Goal: Navigation & Orientation: Find specific page/section

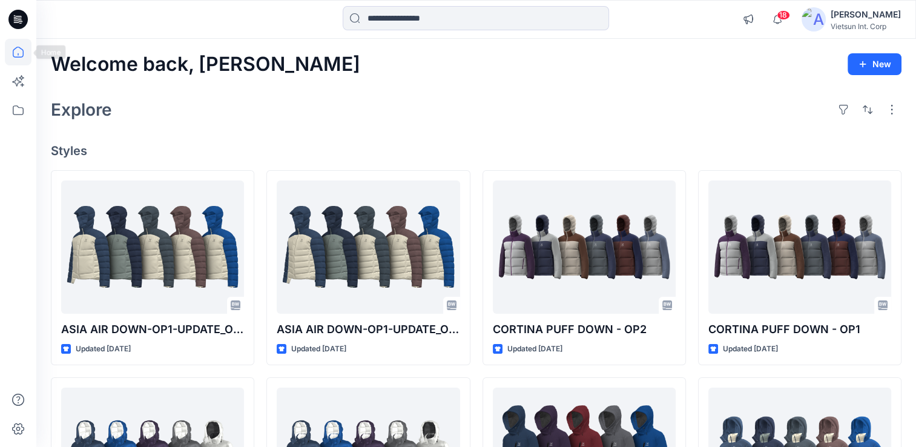
click at [8, 55] on icon at bounding box center [18, 52] width 27 height 27
click at [22, 52] on icon at bounding box center [18, 52] width 11 height 11
click at [25, 114] on icon at bounding box center [18, 110] width 27 height 27
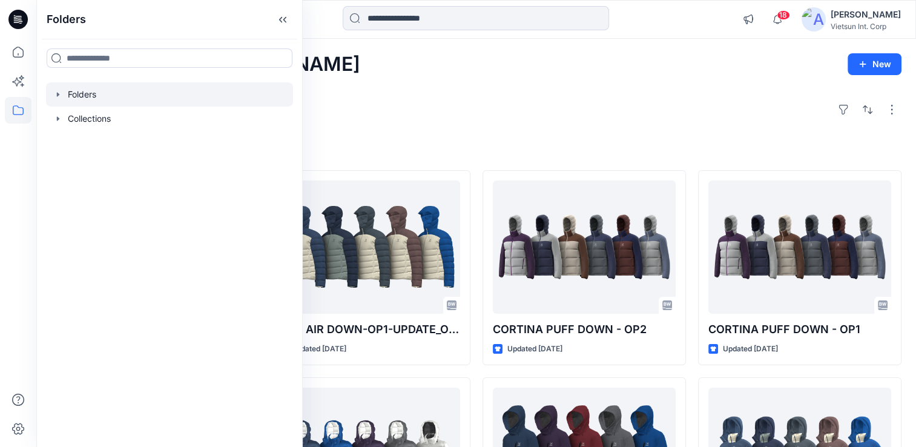
click at [90, 93] on div at bounding box center [169, 94] width 247 height 24
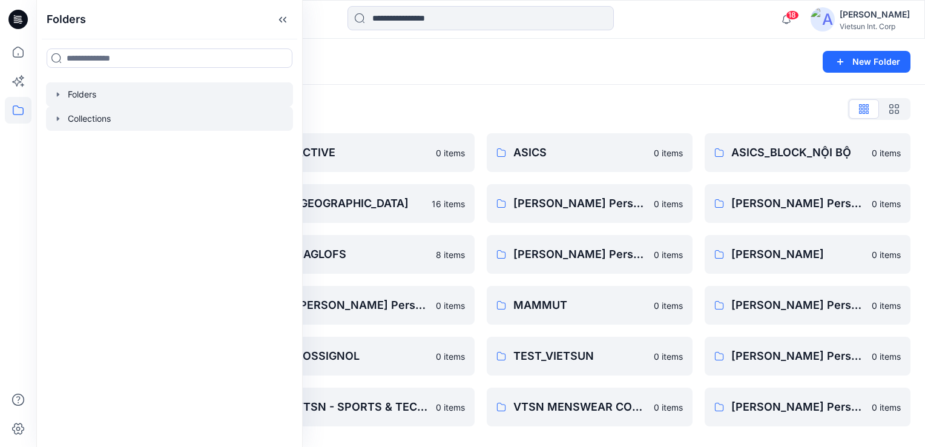
click at [139, 121] on div at bounding box center [169, 119] width 247 height 24
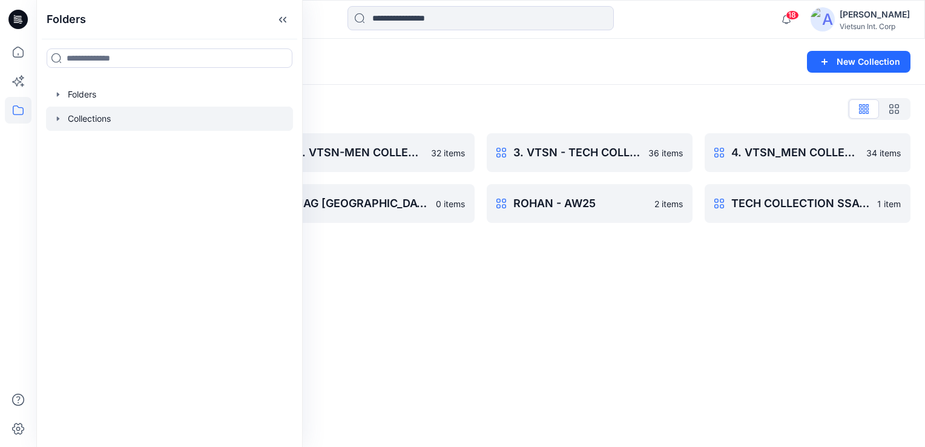
click at [484, 105] on div "Collections List" at bounding box center [481, 108] width 860 height 19
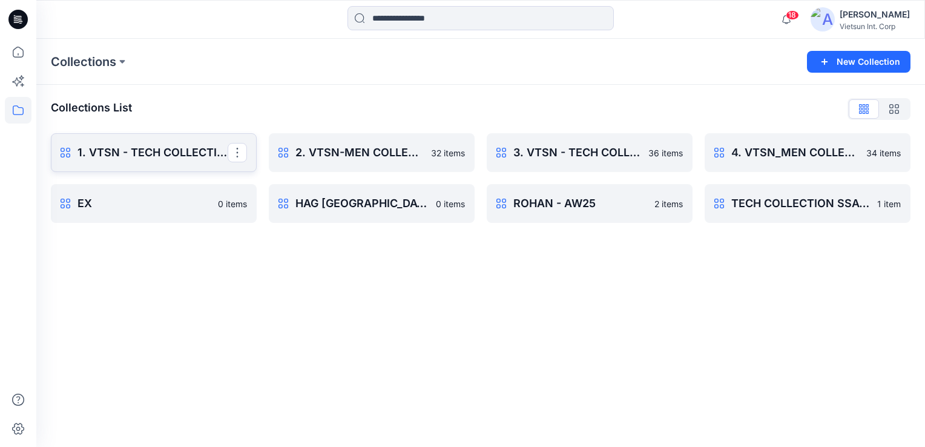
click at [172, 149] on p "1. VTSN - TECH COLLECTION SSAW25" at bounding box center [153, 152] width 150 height 17
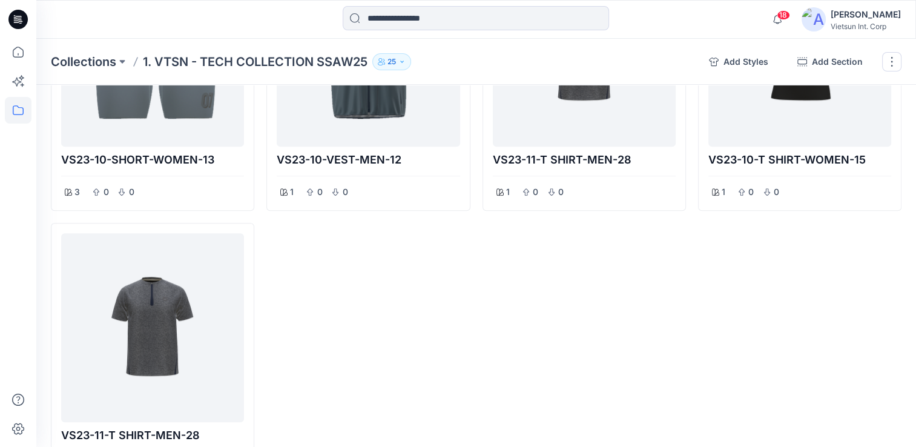
scroll to position [962, 0]
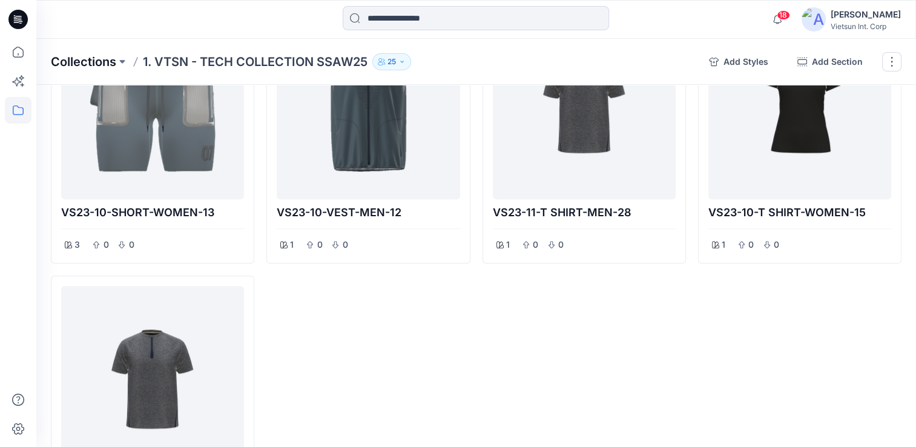
click at [101, 60] on p "Collections" at bounding box center [83, 61] width 65 height 17
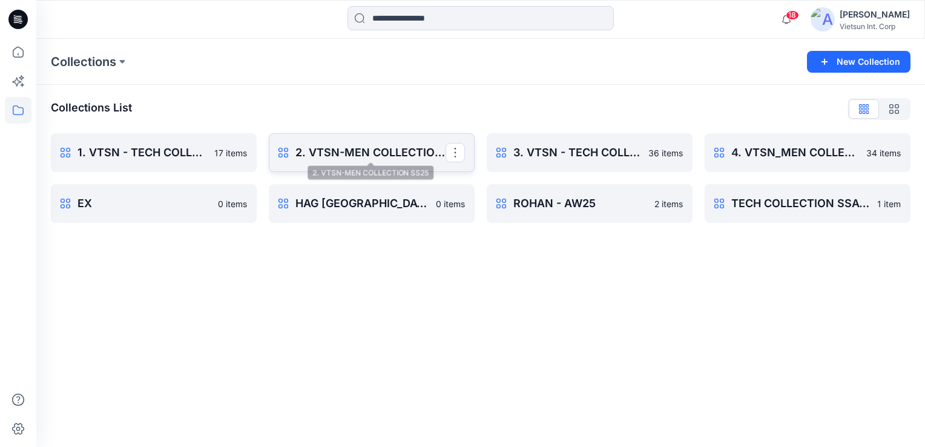
click at [372, 153] on p "2. VTSN-MEN COLLECTION SS25" at bounding box center [371, 152] width 150 height 17
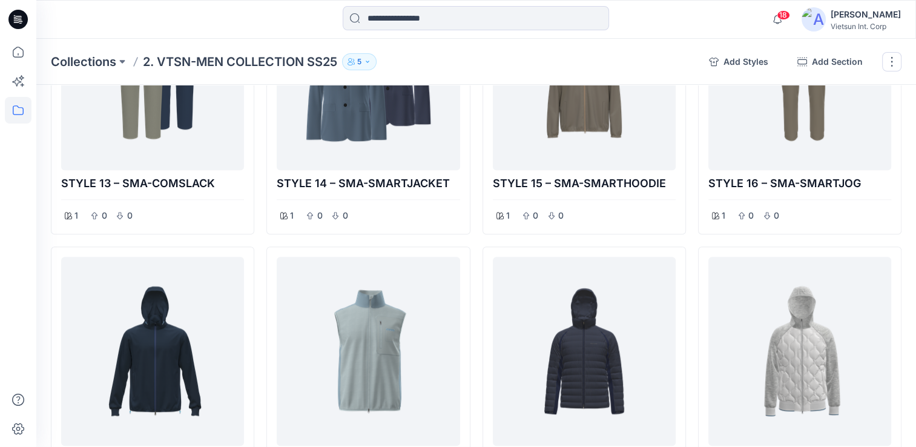
scroll to position [1211, 0]
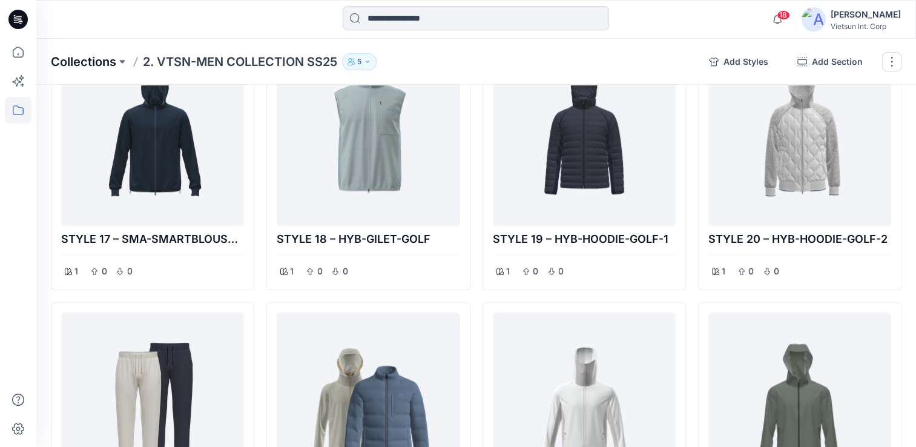
click at [94, 59] on p "Collections" at bounding box center [83, 61] width 65 height 17
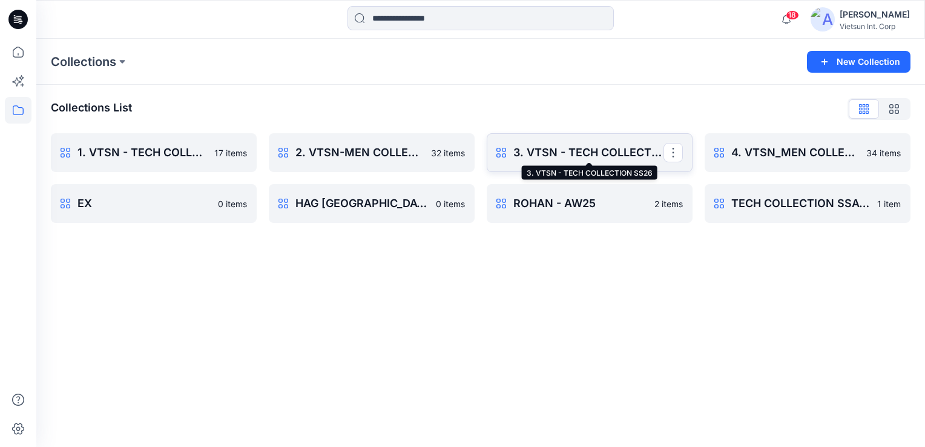
click at [597, 154] on p "3. VTSN - TECH COLLECTION SS26" at bounding box center [589, 152] width 150 height 17
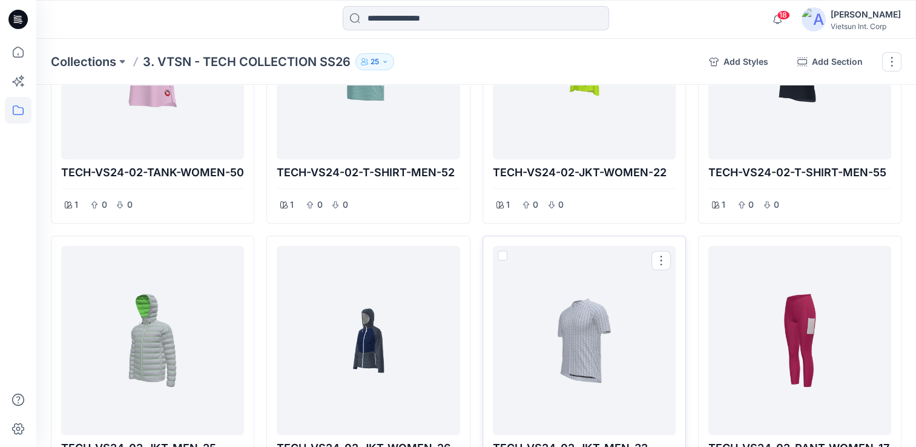
scroll to position [1063, 0]
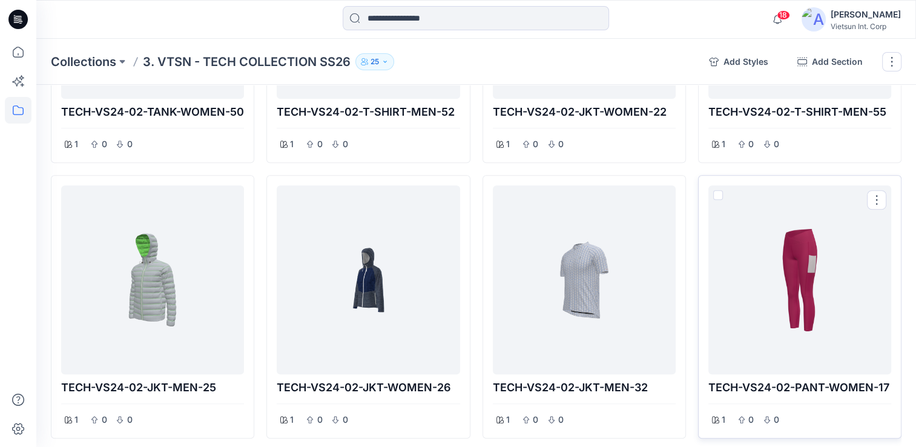
click at [806, 302] on div at bounding box center [799, 279] width 173 height 179
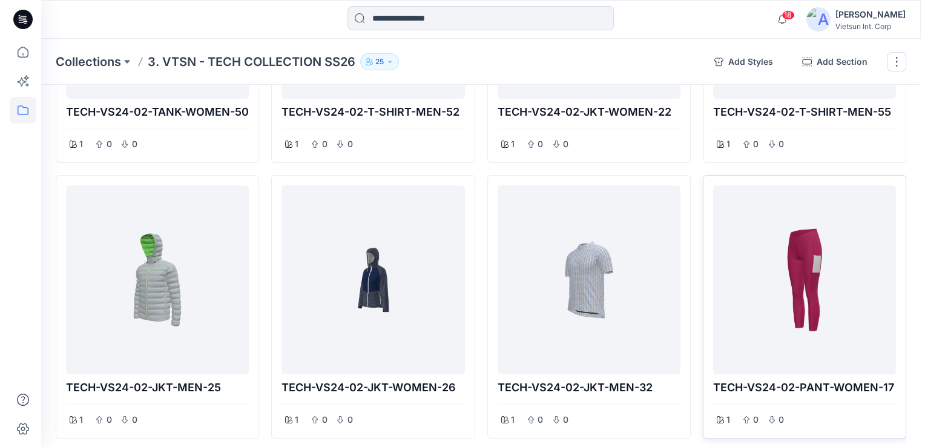
scroll to position [1062, 0]
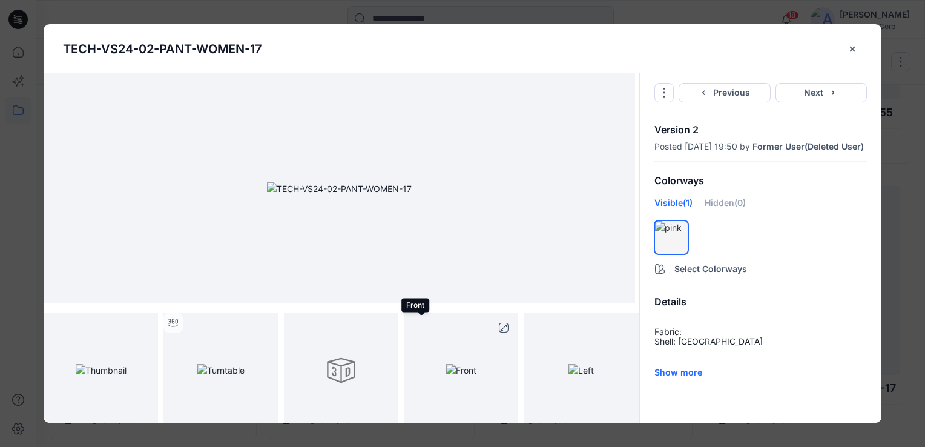
click at [475, 377] on img at bounding box center [461, 370] width 30 height 13
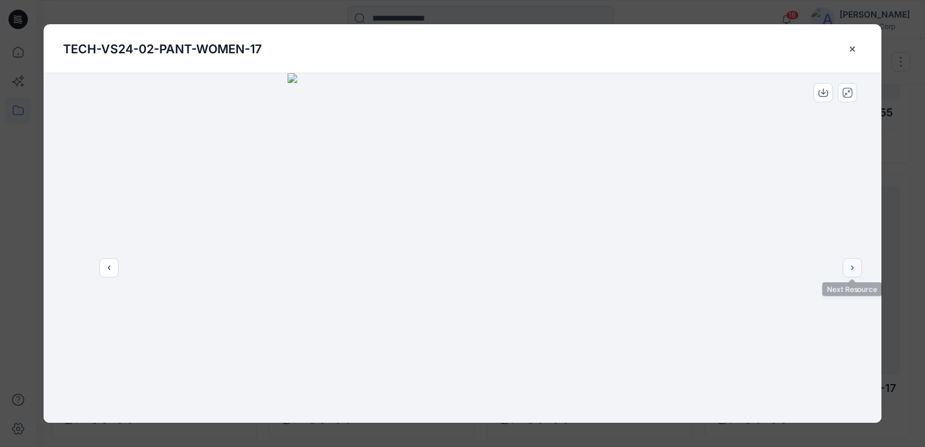
click at [860, 269] on button "next" at bounding box center [852, 267] width 19 height 19
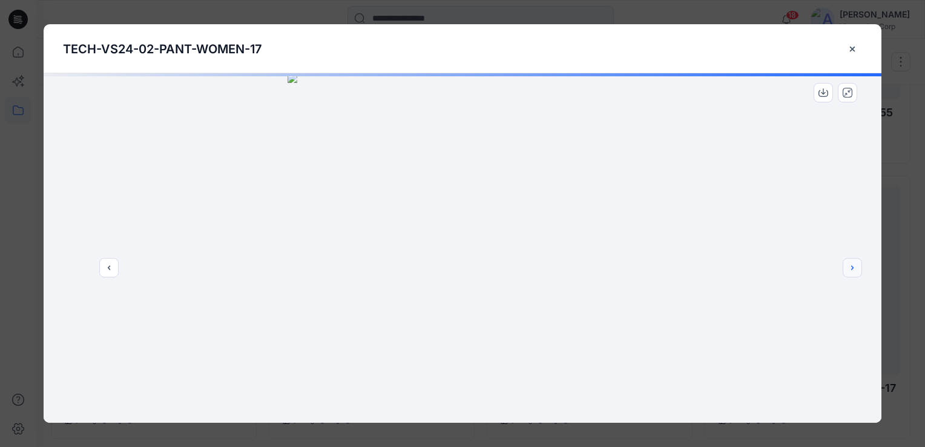
click at [858, 269] on button "next" at bounding box center [852, 267] width 19 height 19
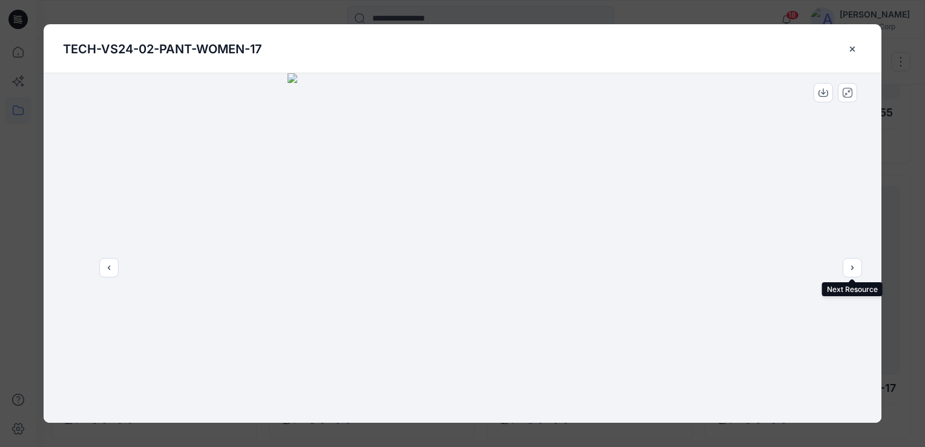
click at [855, 48] on icon "close-btn" at bounding box center [853, 49] width 10 height 10
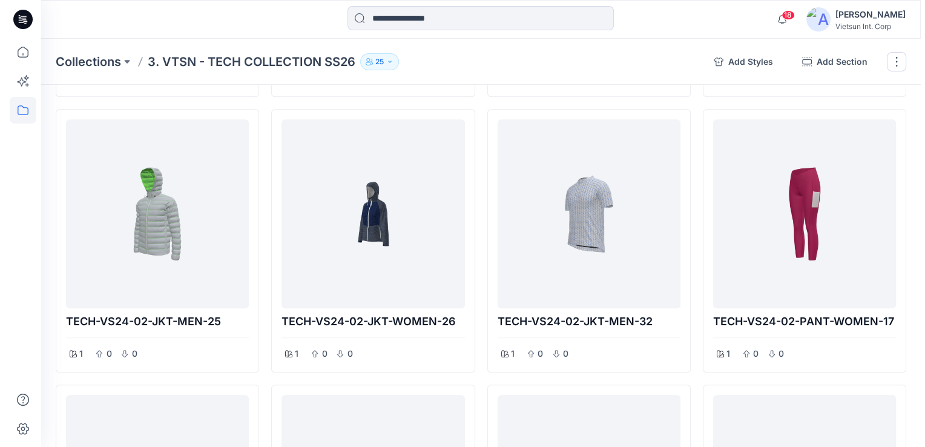
scroll to position [1151, 0]
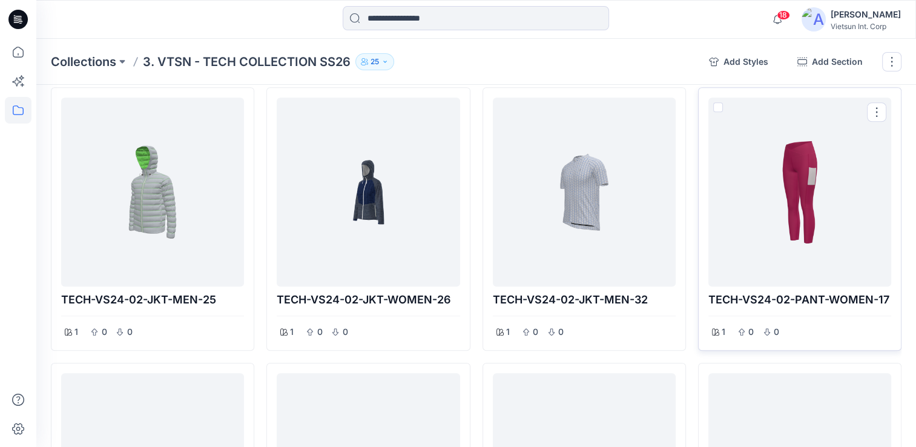
click at [818, 194] on div at bounding box center [799, 191] width 173 height 179
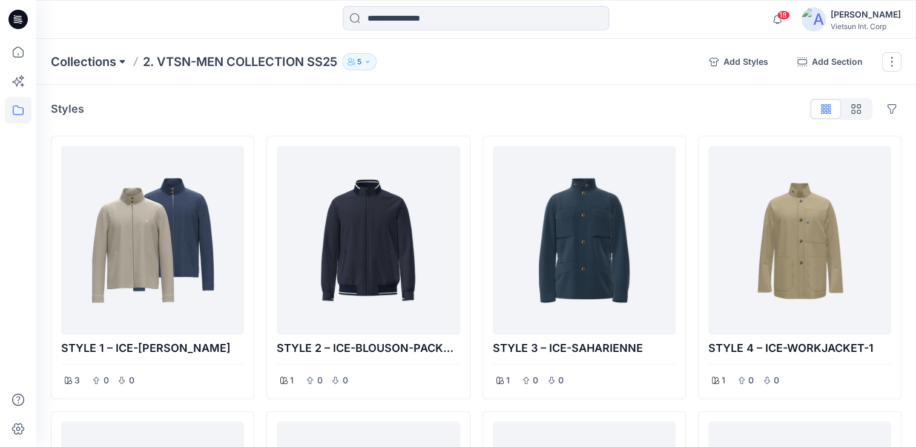
click at [118, 65] on button at bounding box center [122, 61] width 12 height 17
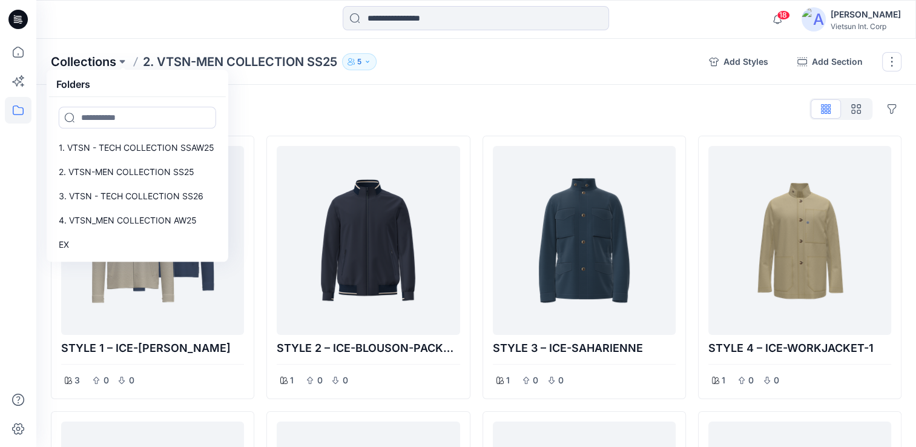
click at [84, 62] on p "Collections" at bounding box center [83, 61] width 65 height 17
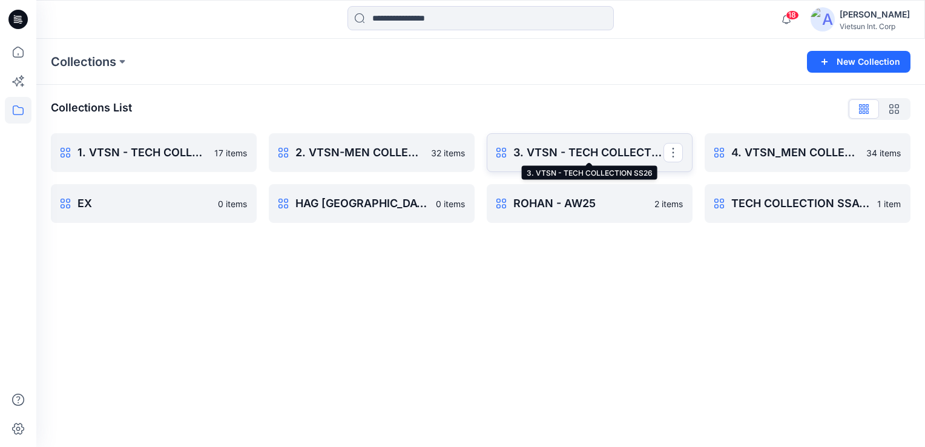
click at [586, 149] on p "3. VTSN - TECH COLLECTION SS26" at bounding box center [589, 152] width 150 height 17
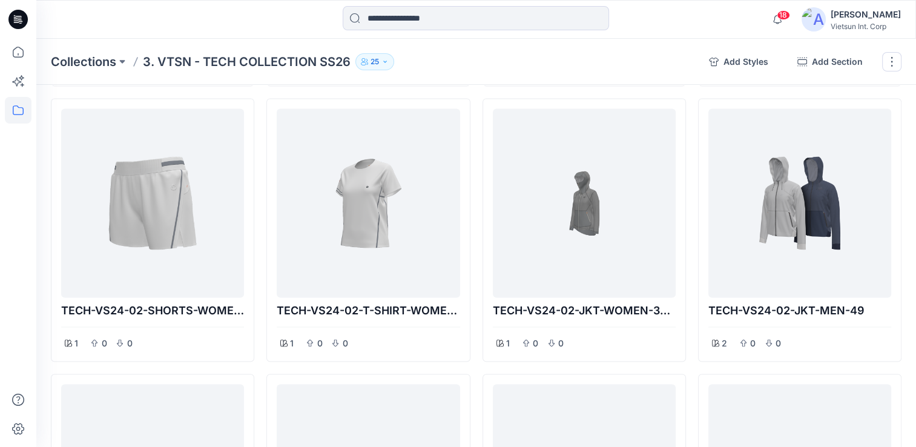
scroll to position [1999, 0]
